Goal: Information Seeking & Learning: Learn about a topic

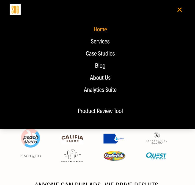
click at [99, 68] on div "Blog" at bounding box center [100, 65] width 170 height 7
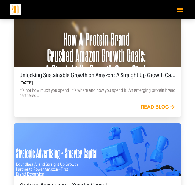
scroll to position [118, 0]
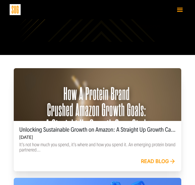
click at [150, 160] on link "Read blog" at bounding box center [158, 162] width 35 height 6
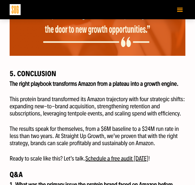
scroll to position [1316, 0]
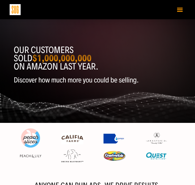
click at [179, 10] on button "Toggle navigation" at bounding box center [179, 10] width 11 height 10
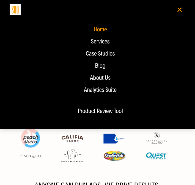
click at [103, 65] on div "Blog" at bounding box center [100, 65] width 170 height 7
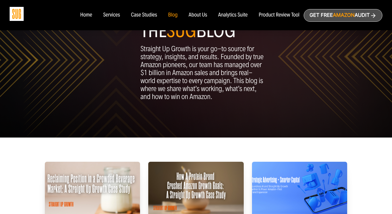
scroll to position [108, 0]
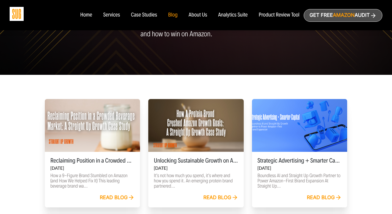
click at [118, 185] on link "Read blog" at bounding box center [117, 198] width 35 height 6
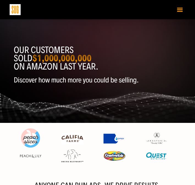
click at [176, 10] on button "Toggle navigation" at bounding box center [179, 10] width 11 height 10
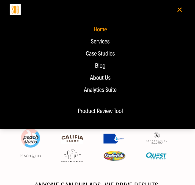
click at [97, 65] on div "Blog" at bounding box center [100, 65] width 170 height 7
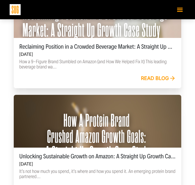
scroll to position [201, 0]
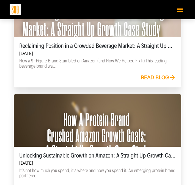
click at [150, 78] on link "Read blog" at bounding box center [158, 78] width 35 height 6
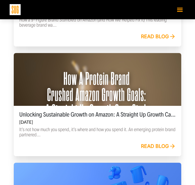
scroll to position [244, 0]
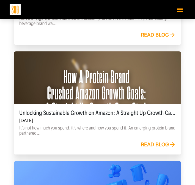
click at [155, 146] on link "Read blog" at bounding box center [158, 145] width 35 height 6
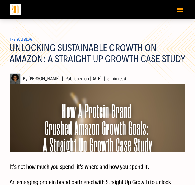
click at [113, 52] on h1 "Unlocking Sustainable Growth on Amazon: A Straight Up Growth Case Study" at bounding box center [98, 57] width 176 height 29
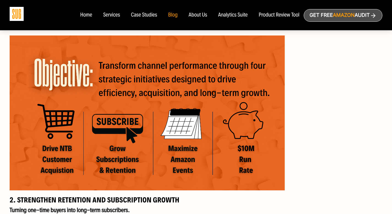
scroll to position [417, 0]
